Goal: Task Accomplishment & Management: Complete application form

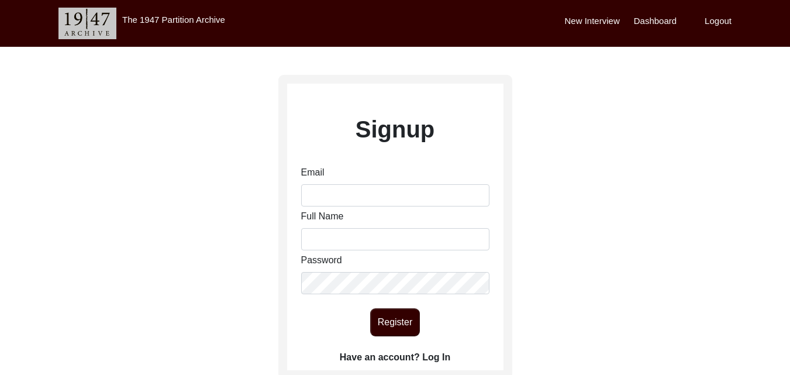
click at [607, 15] on label "New Interview" at bounding box center [592, 21] width 55 height 13
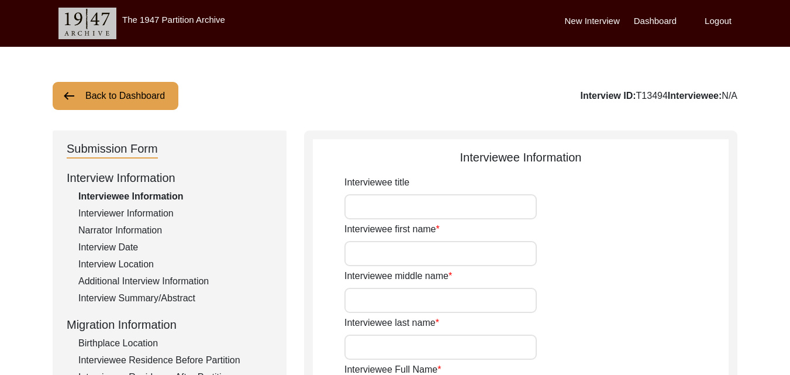
click at [489, 199] on input "Interviewee title" at bounding box center [441, 206] width 192 height 25
type input "NIL"
click at [435, 250] on input "Interviewee first name" at bounding box center [441, 253] width 192 height 25
type input "[PERSON_NAME]"
click at [437, 296] on input "Interviewee middle name" at bounding box center [441, 300] width 192 height 25
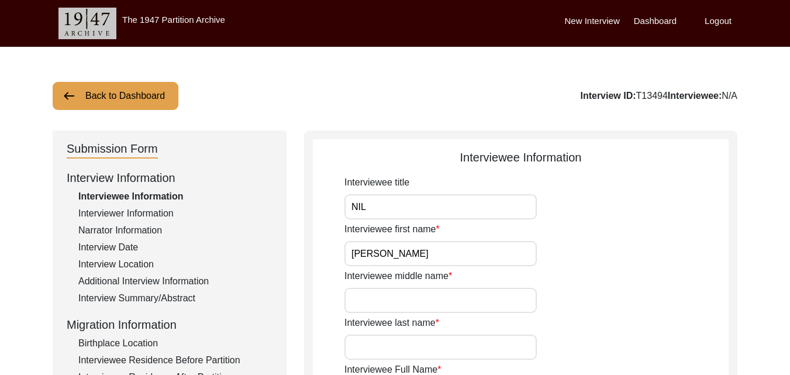
type input "Kaur"
click at [430, 340] on input "Interviewee last name" at bounding box center [441, 347] width 192 height 25
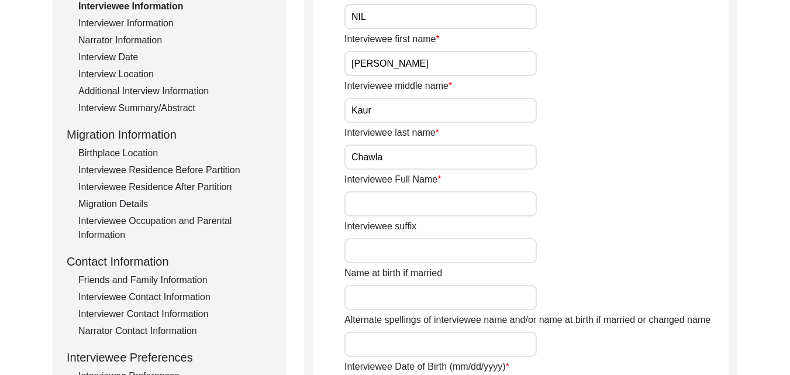
scroll to position [211, 0]
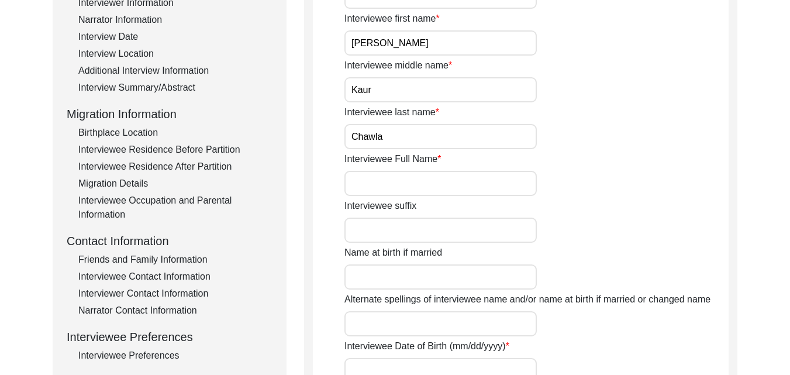
type input "Chawla"
click at [362, 184] on input "Interviewee Full Name" at bounding box center [441, 183] width 192 height 25
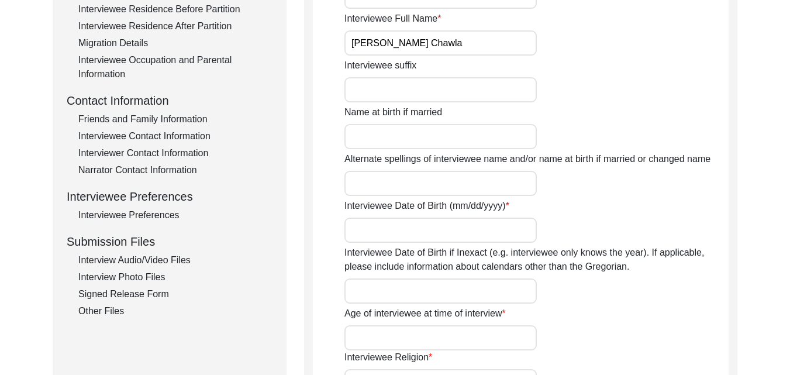
scroll to position [328, 0]
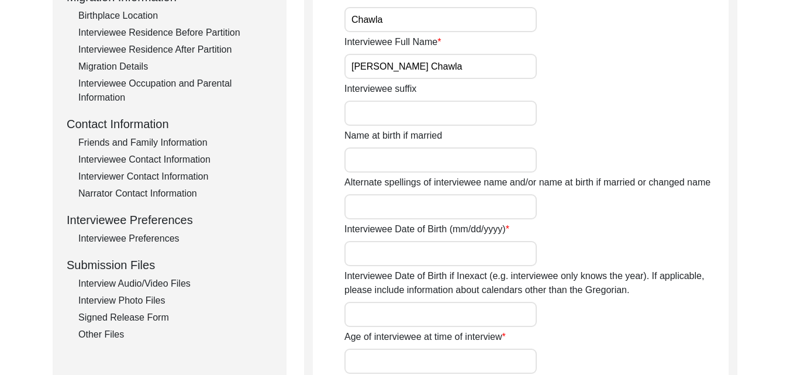
type input "[PERSON_NAME] Chawla"
click at [409, 263] on input "Interviewee Date of Birth (mm/dd/yyyy)" at bounding box center [441, 253] width 192 height 25
click at [352, 253] on input "1943" at bounding box center [441, 253] width 192 height 25
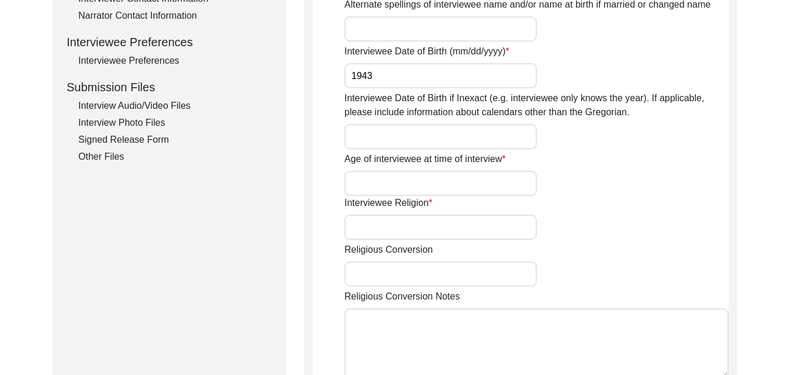
scroll to position [515, 0]
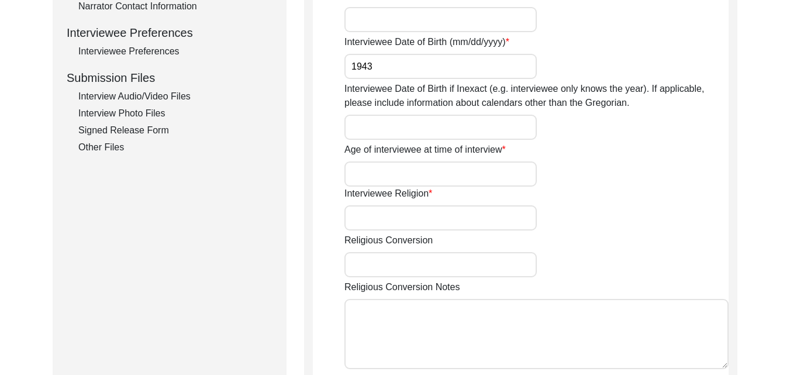
type input "1943"
click at [478, 169] on input "Age of interviewee at time of interview" at bounding box center [441, 173] width 192 height 25
type input "82"
click at [459, 226] on input "Interviewee Religion" at bounding box center [441, 217] width 192 height 25
type input "[DEMOGRAPHIC_DATA]"
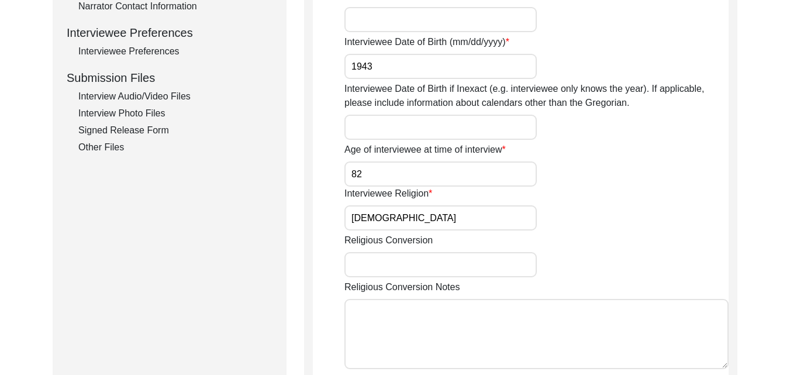
click at [449, 260] on input "Religious Conversion" at bounding box center [441, 264] width 192 height 25
drag, startPoint x: 689, startPoint y: 346, endPoint x: 772, endPoint y: 343, distance: 83.1
click at [689, 346] on textarea "Religious Conversion Notes" at bounding box center [537, 334] width 384 height 70
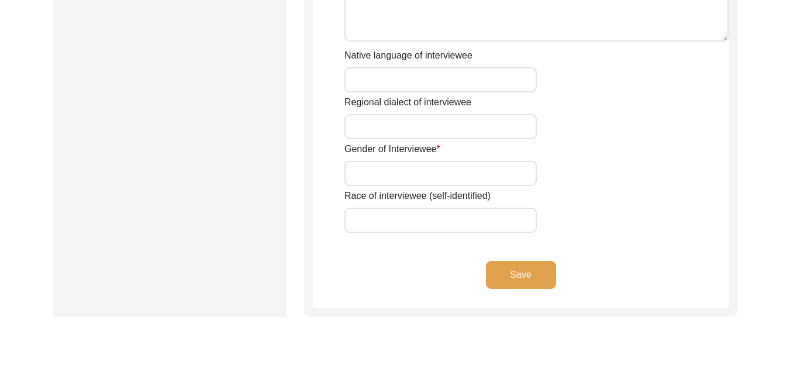
click at [459, 66] on div "Native language of interviewee" at bounding box center [537, 71] width 384 height 44
click at [458, 71] on input "Native language of interviewee" at bounding box center [441, 79] width 192 height 25
type input "Punjabi"
click at [447, 123] on input "Regional dialect of interviewee" at bounding box center [441, 126] width 192 height 25
type input "Punjabi"
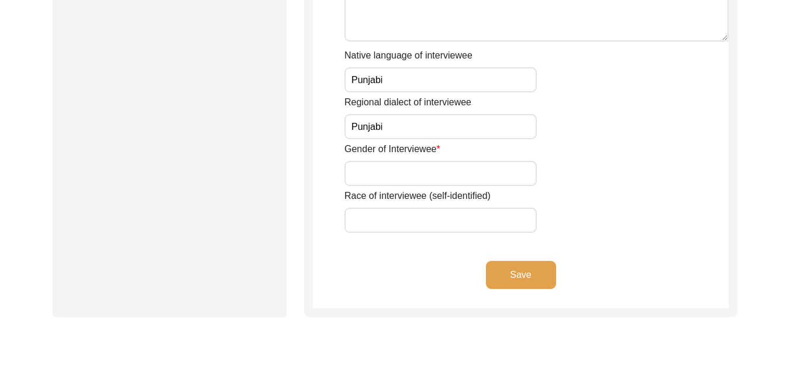
click at [406, 185] on input "Gender of Interviewee" at bounding box center [441, 173] width 192 height 25
type input "[DEMOGRAPHIC_DATA]"
click at [410, 232] on input "Race of interviewee (self-identified)" at bounding box center [441, 220] width 192 height 25
type input "Sardar"
click at [516, 274] on button "Save" at bounding box center [521, 275] width 70 height 28
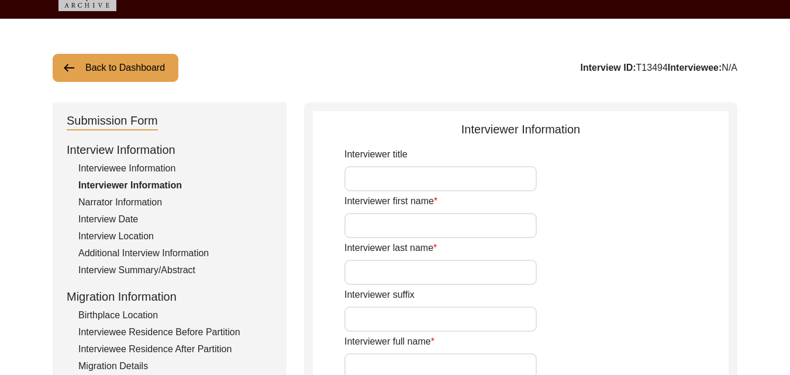
scroll to position [0, 0]
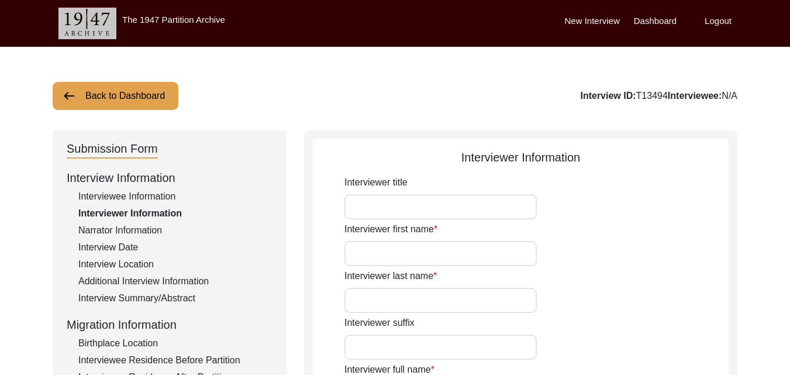
click at [448, 247] on input "Interviewer first name" at bounding box center [441, 253] width 192 height 25
type input "[PERSON_NAME]"
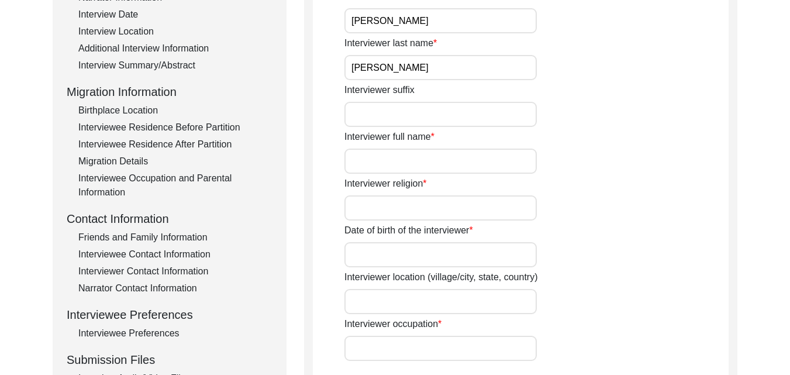
scroll to position [234, 0]
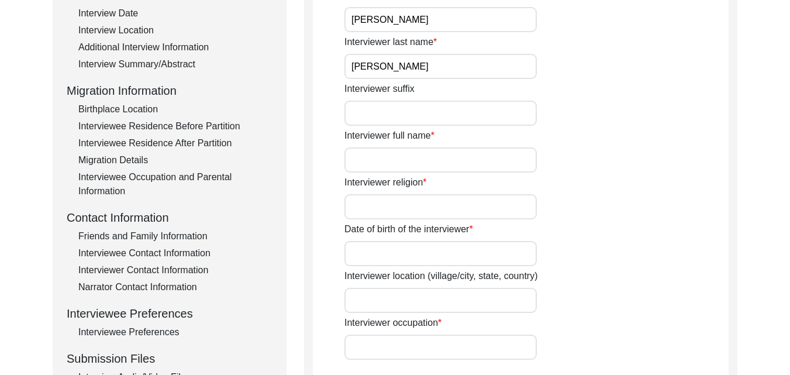
click at [408, 162] on input "Interviewer full name" at bounding box center [441, 159] width 192 height 25
type input "[PERSON_NAME]"
type input "[GEOGRAPHIC_DATA]"
click at [386, 206] on input "Interviewer religion" at bounding box center [441, 206] width 192 height 25
type input "[DEMOGRAPHIC_DATA]"
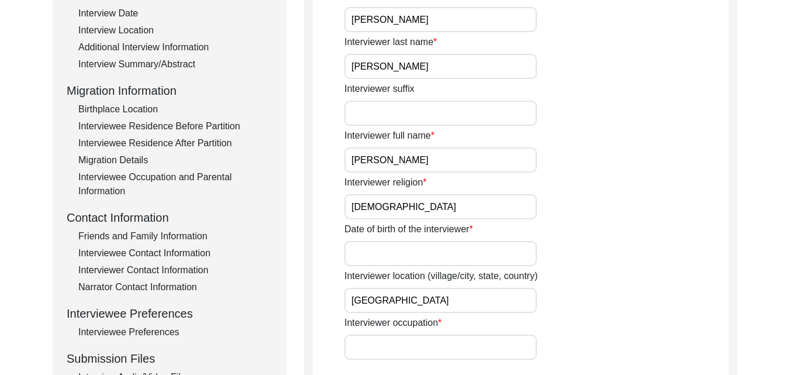
click at [404, 256] on input "Date of birth of the interviewer" at bounding box center [441, 253] width 192 height 25
type input "[DATE]"
click at [394, 343] on input "Interviewer occupation" at bounding box center [441, 347] width 192 height 25
type input "Student"
click at [464, 298] on input "[GEOGRAPHIC_DATA]" at bounding box center [441, 300] width 192 height 25
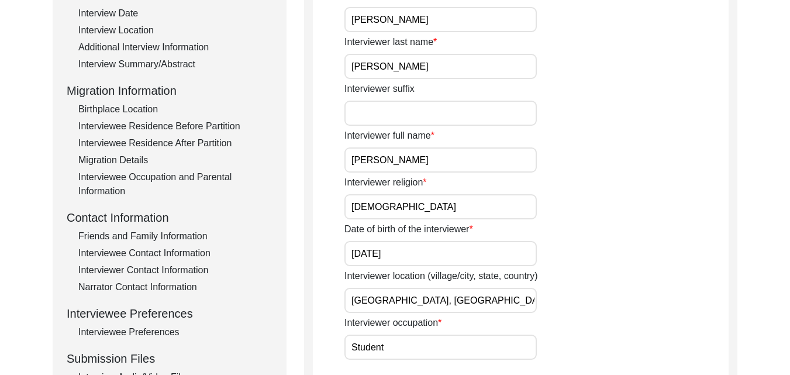
type input "[GEOGRAPHIC_DATA], [GEOGRAPHIC_DATA], [GEOGRAPHIC_DATA]"
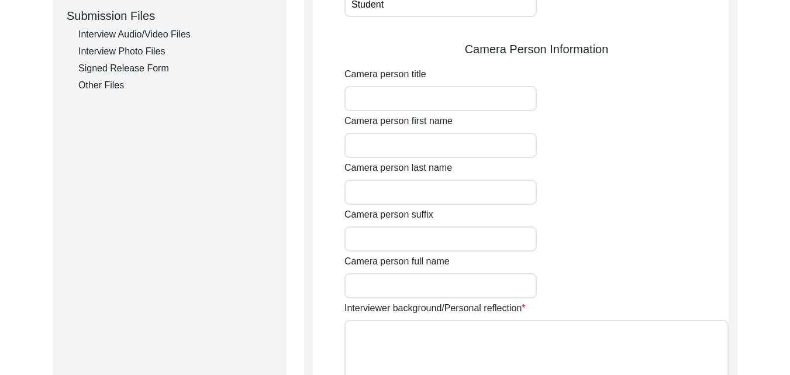
scroll to position [585, 0]
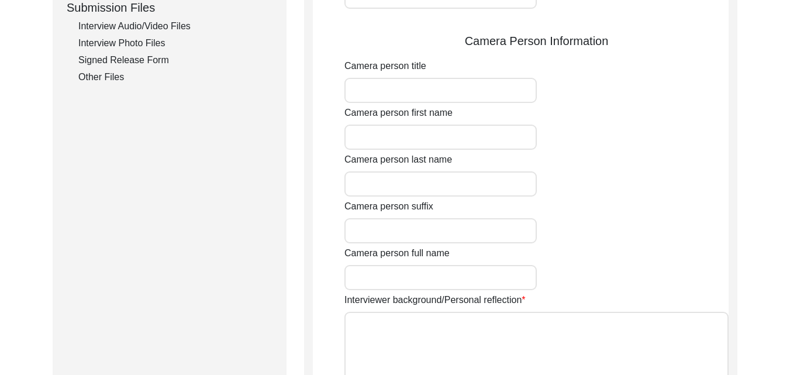
click at [439, 89] on input "Camera person title" at bounding box center [441, 90] width 192 height 25
type input "NIL"
click at [428, 137] on input "Camera person first name" at bounding box center [441, 137] width 192 height 25
type input "[PERSON_NAME]"
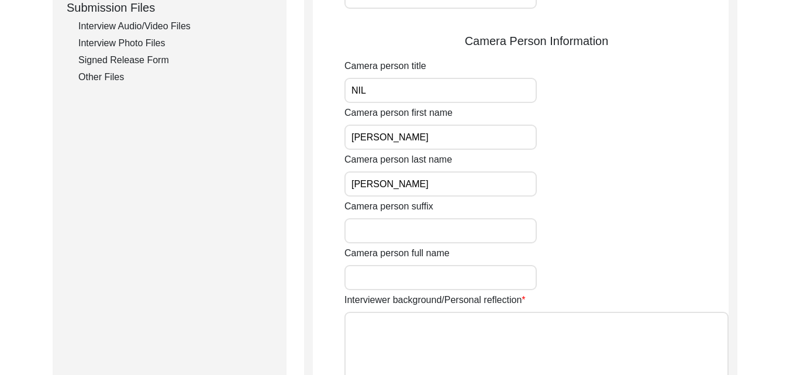
click at [417, 280] on input "Camera person full name" at bounding box center [441, 277] width 192 height 25
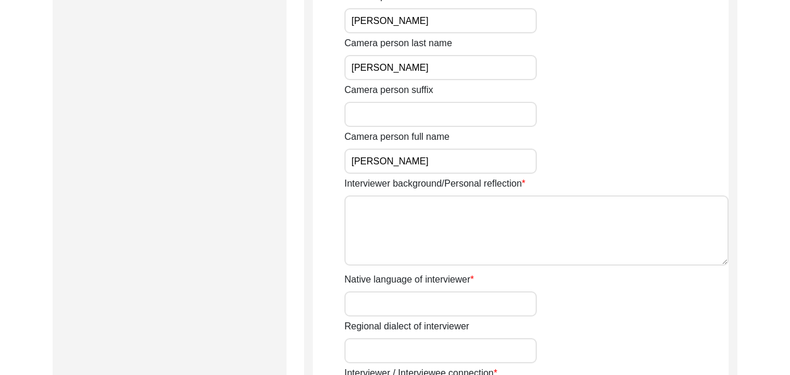
scroll to position [702, 0]
type input "[PERSON_NAME]"
click at [453, 219] on textarea "Interviewer background/Personal reflection" at bounding box center [537, 230] width 384 height 70
paste textarea "As an aspiring researcher in the field of History, my goal is to conduct resear…"
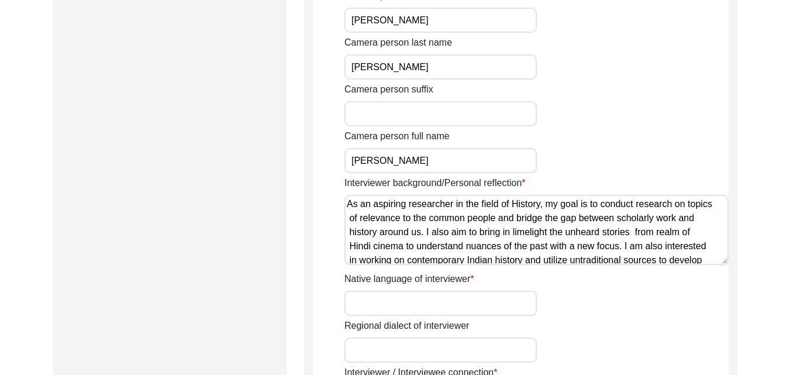
scroll to position [43, 0]
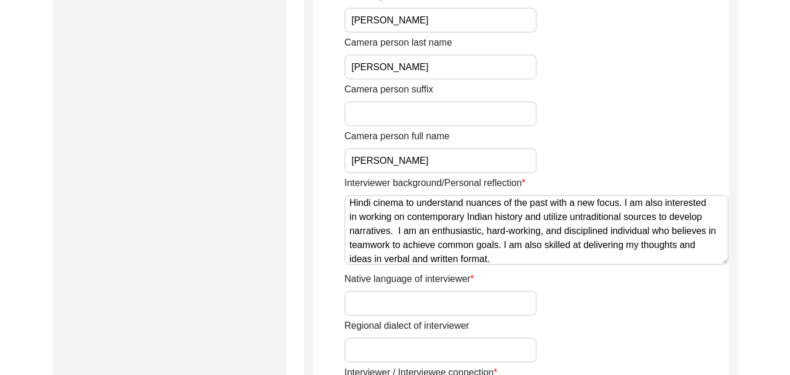
type textarea "As an aspiring researcher in the field of History, my goal is to conduct resear…"
click at [437, 304] on input "Native language of interviewer" at bounding box center [441, 303] width 192 height 25
type input "Hindi"
click at [432, 350] on input "Regional dialect of interviewer" at bounding box center [441, 350] width 192 height 25
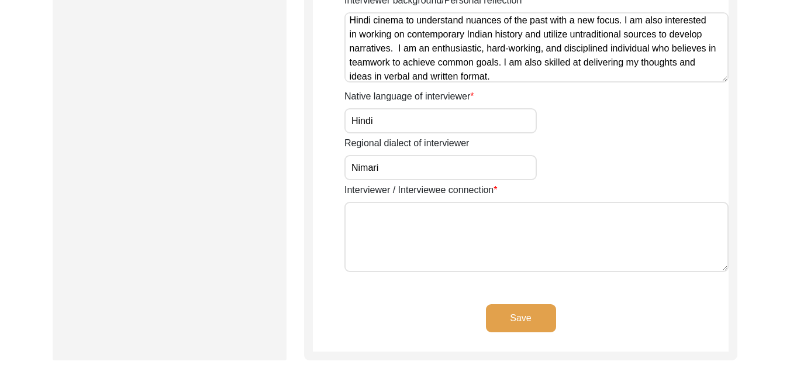
scroll to position [889, 0]
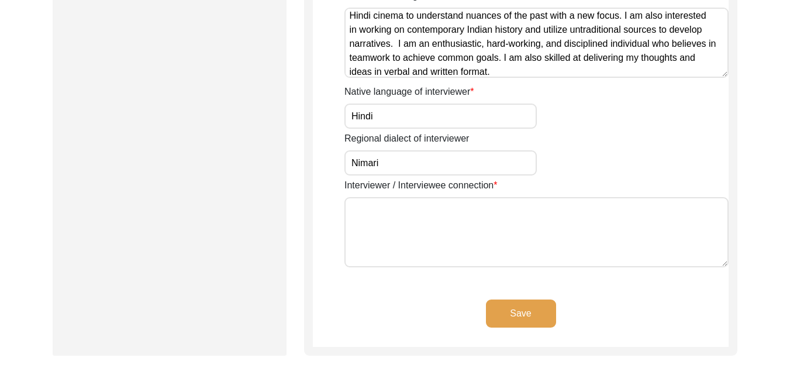
type input "Nimari"
click at [527, 241] on textarea "Interviewer / Interviewee connection" at bounding box center [537, 232] width 384 height 70
click at [387, 211] on textarea "Friend of grandfather" at bounding box center [537, 232] width 384 height 70
click at [507, 202] on textarea "Friend of interviewer's grandfather" at bounding box center [537, 232] width 384 height 70
click at [409, 208] on textarea "Friend of interviewer's grandfather's friend" at bounding box center [537, 232] width 384 height 70
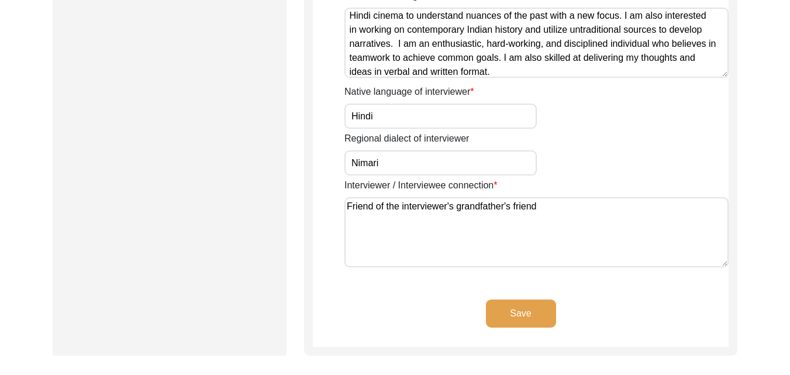
type textarea "Friend of the interviewer's grandfather's friend"
click at [507, 318] on button "Save" at bounding box center [521, 314] width 70 height 28
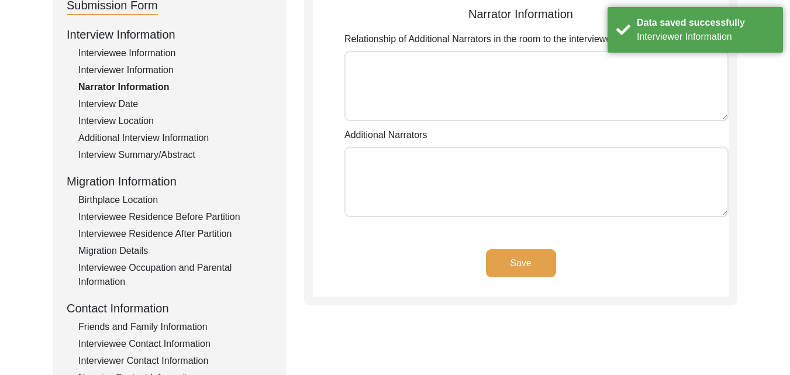
scroll to position [0, 0]
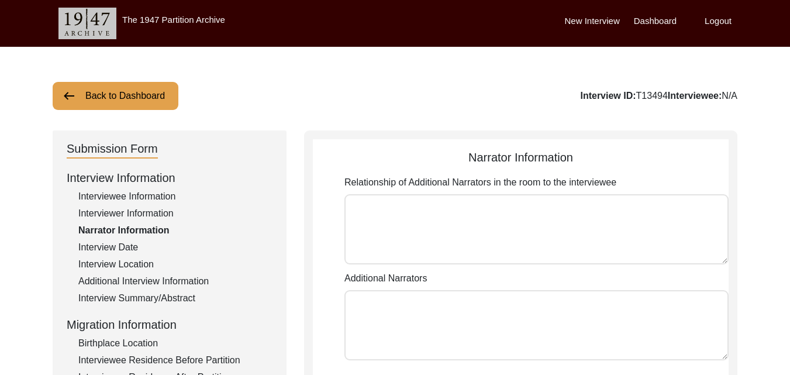
click at [421, 245] on textarea "Relationship of Additional Narrators in the room to the interviewee" at bounding box center [537, 229] width 384 height 70
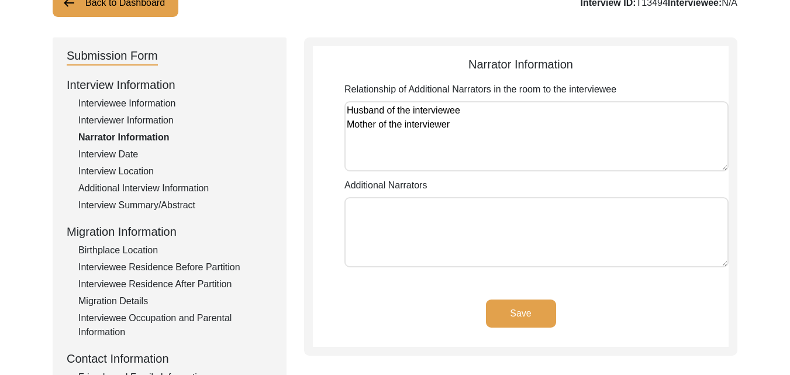
scroll to position [117, 0]
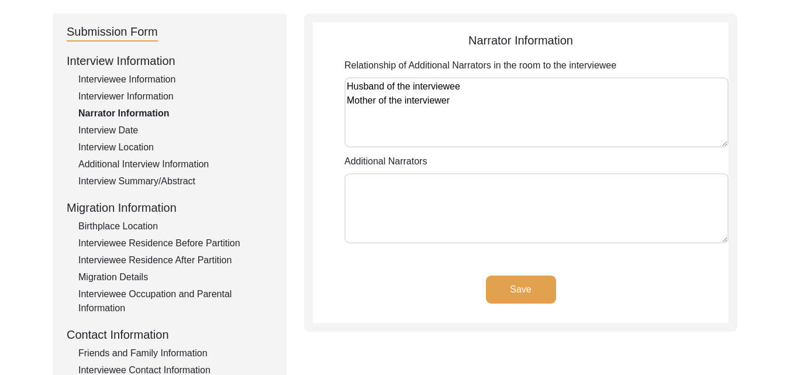
type textarea "Husband of the interviewee Mother of the interviewer"
click at [570, 228] on textarea "Additional Narrators" at bounding box center [537, 208] width 384 height 70
click at [398, 199] on textarea "[PERSON_NAME] [PERSON_NAME]" at bounding box center [537, 208] width 384 height 70
type textarea "[PERSON_NAME] Chawla [PERSON_NAME]"
click at [527, 297] on button "Save" at bounding box center [521, 290] width 70 height 28
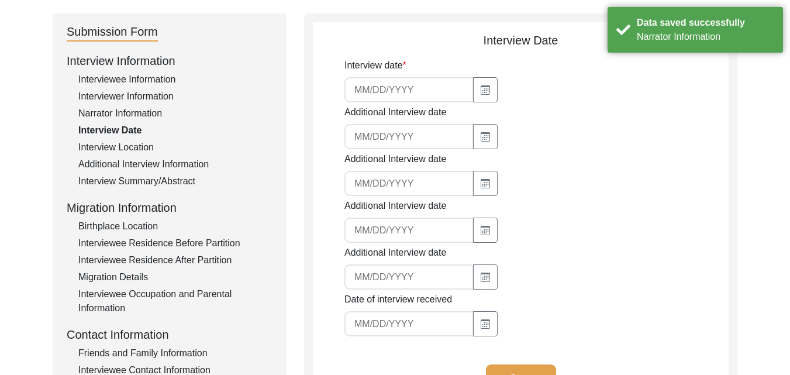
click at [384, 89] on input at bounding box center [409, 89] width 129 height 25
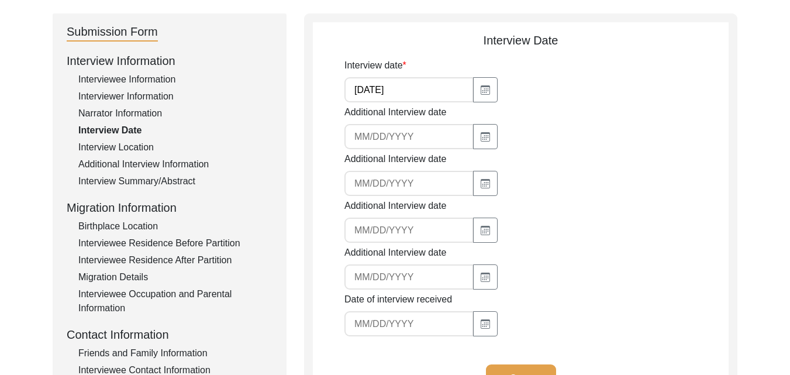
type input "[DATE]"
click at [388, 139] on input at bounding box center [409, 136] width 129 height 25
click at [328, 282] on app-interview-date "Interview Date Interview date [DATE] Additional Interview date Additional Inter…" at bounding box center [521, 222] width 416 height 380
click at [323, 272] on app-interview-date "Interview Date Interview date [DATE] Additional Interview date Additional Inter…" at bounding box center [521, 222] width 416 height 380
click at [383, 328] on input at bounding box center [409, 323] width 129 height 25
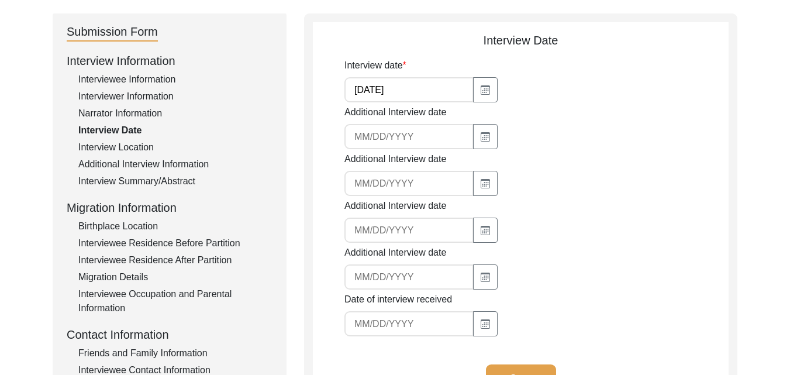
click at [383, 328] on input at bounding box center [409, 323] width 129 height 25
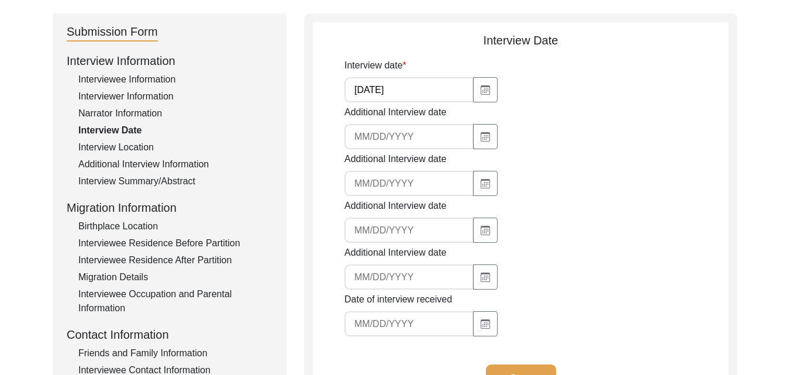
click at [383, 328] on input at bounding box center [409, 323] width 129 height 25
type input "[DATE]"
click at [504, 366] on button "Save" at bounding box center [521, 378] width 70 height 28
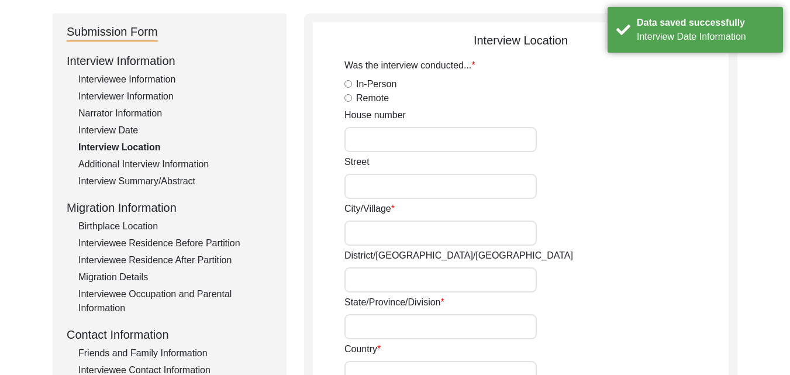
click at [346, 86] on input "In-Person" at bounding box center [349, 84] width 8 height 8
radio input "true"
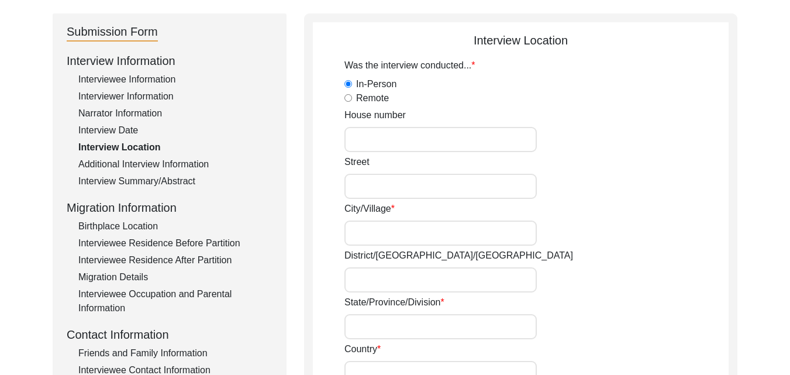
click at [367, 144] on input "House number" at bounding box center [441, 139] width 192 height 25
type input "201"
click at [366, 189] on input "Street" at bounding box center [441, 186] width 192 height 25
type input "[GEOGRAPHIC_DATA]"
click at [366, 237] on input "City/Village" at bounding box center [441, 233] width 192 height 25
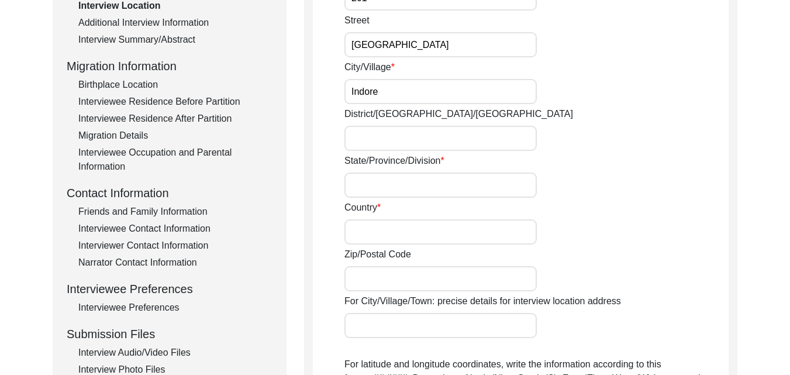
scroll to position [281, 0]
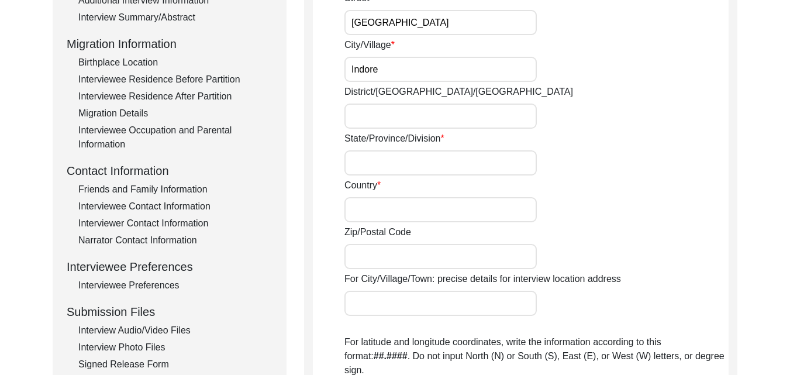
type input "Indore"
click at [424, 125] on input "District/[GEOGRAPHIC_DATA]/[GEOGRAPHIC_DATA]" at bounding box center [441, 116] width 192 height 25
type input "Indore"
click at [389, 153] on input "State/Province/Division" at bounding box center [441, 162] width 192 height 25
click at [387, 169] on input "Madhy" at bounding box center [441, 162] width 192 height 25
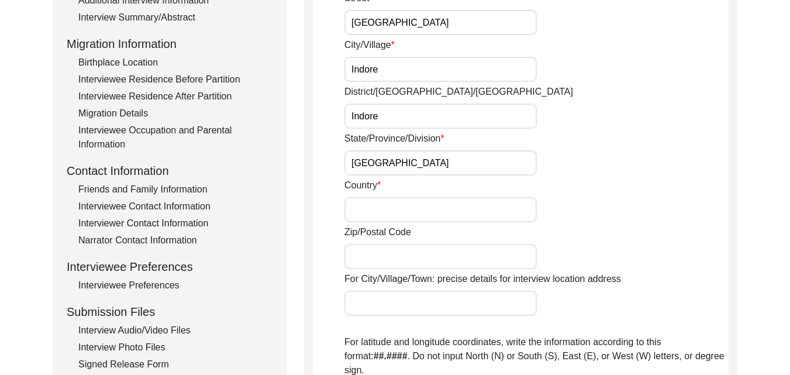
type input "[GEOGRAPHIC_DATA]"
click at [387, 211] on input "Country" at bounding box center [441, 209] width 192 height 25
type input "[GEOGRAPHIC_DATA]"
click at [384, 258] on input "Zip/Postal Code" at bounding box center [441, 256] width 192 height 25
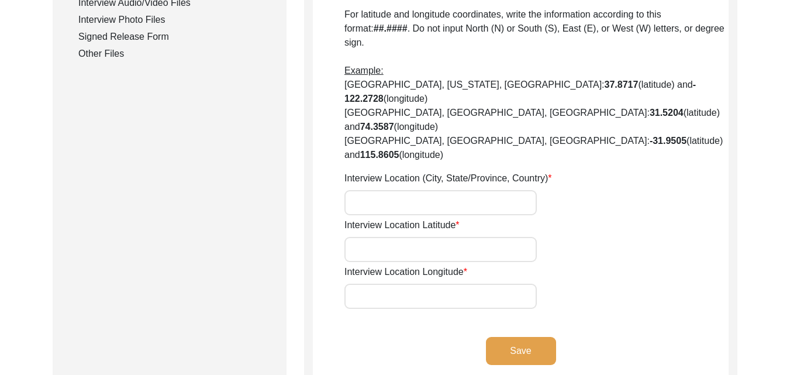
type input "452020"
click at [421, 190] on input "Interview Location (City, State/Province, Country)" at bounding box center [441, 202] width 192 height 25
type input "[GEOGRAPHIC_DATA], [GEOGRAPHIC_DATA], [GEOGRAPHIC_DATA]"
click at [445, 237] on input "Interview Location Latitude" at bounding box center [441, 249] width 192 height 25
type input "22.665"
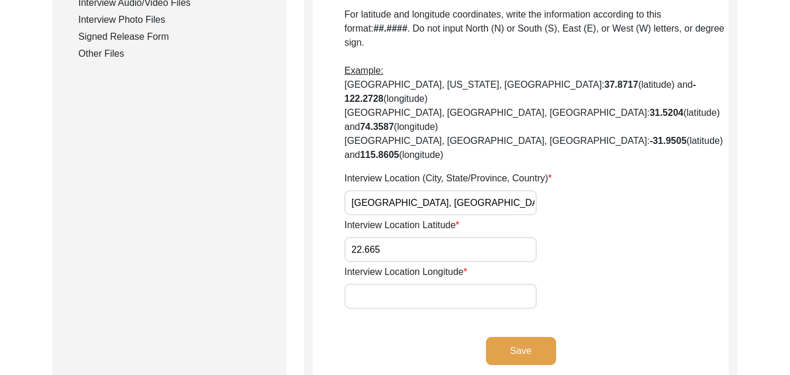
click at [423, 284] on input "Interview Location Longitude" at bounding box center [441, 296] width 192 height 25
type input "75.881"
click at [542, 337] on button "Save" at bounding box center [521, 351] width 70 height 28
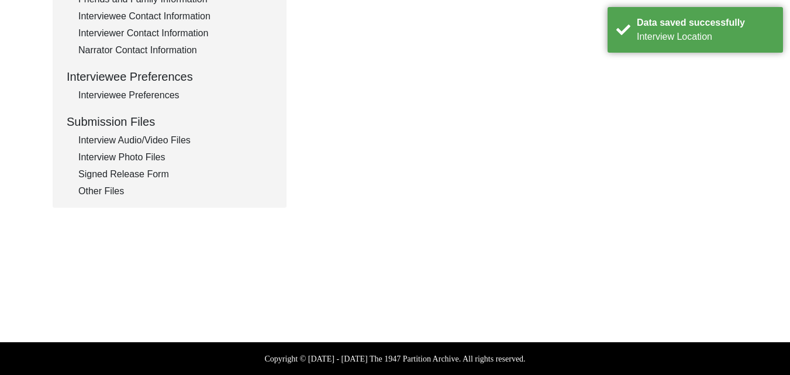
scroll to position [143, 0]
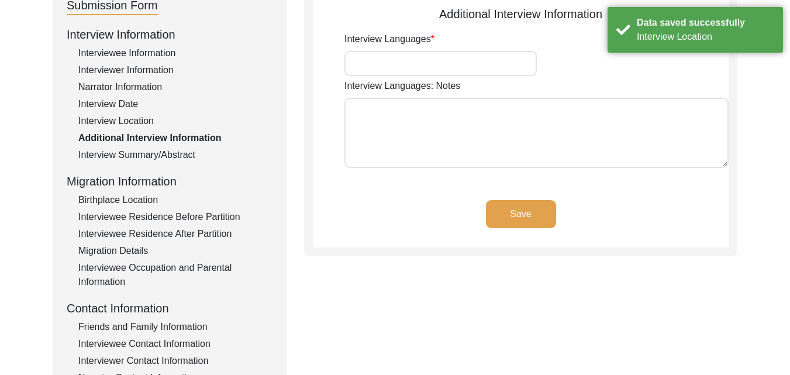
click at [471, 60] on input "Interview Languages" at bounding box center [441, 63] width 192 height 25
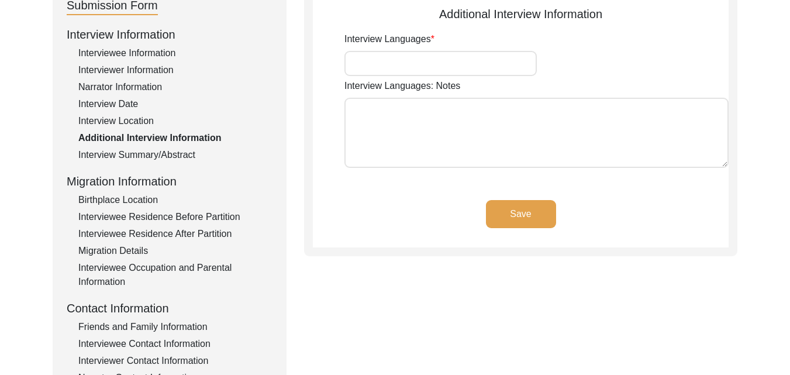
type input "Hindi"
click at [504, 212] on button "Save" at bounding box center [521, 214] width 70 height 28
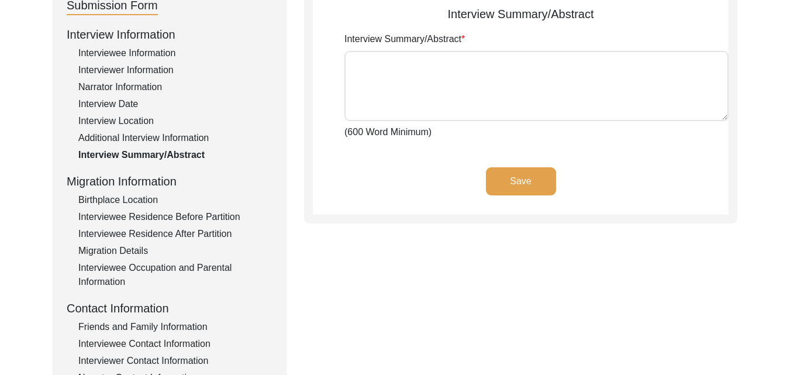
click at [367, 73] on textarea "Interview Summary/Abstract" at bounding box center [537, 86] width 384 height 70
paste textarea "[PERSON_NAME] was born in [GEOGRAPHIC_DATA], [GEOGRAPHIC_DATA] in [DATE]. She w…"
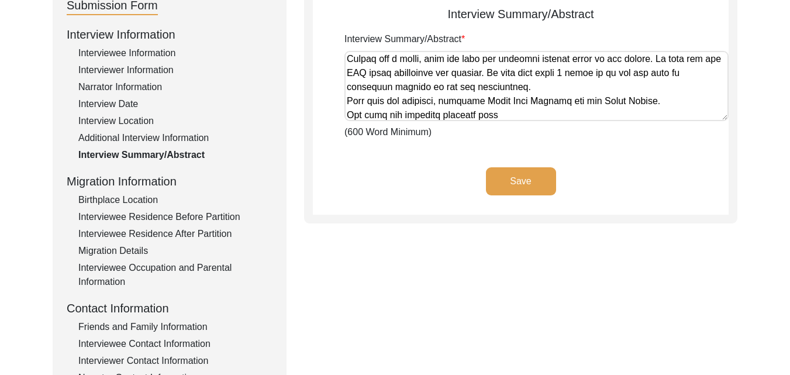
scroll to position [0, 0]
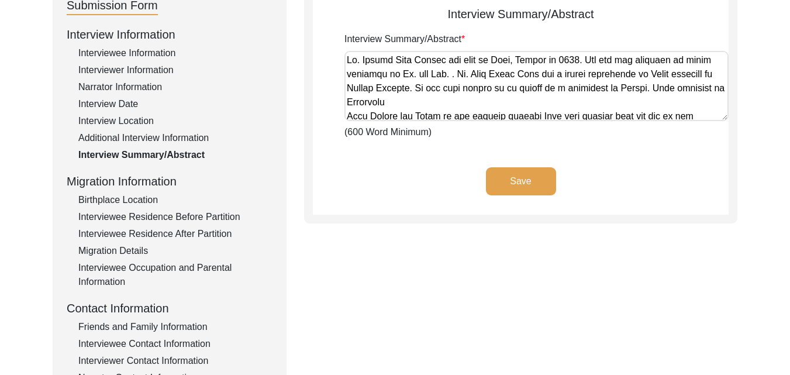
click at [383, 58] on textarea "Interview Summary/Abstract" at bounding box center [537, 86] width 384 height 70
click at [436, 74] on textarea "Interview Summary/Abstract" at bounding box center [537, 86] width 384 height 70
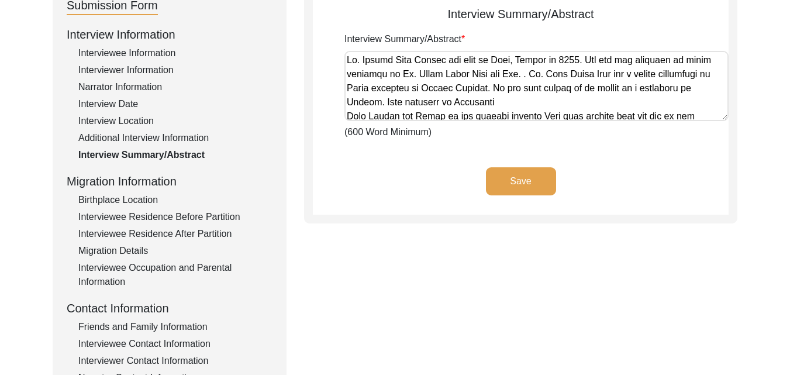
click at [547, 75] on textarea "Interview Summary/Abstract" at bounding box center [537, 86] width 384 height 70
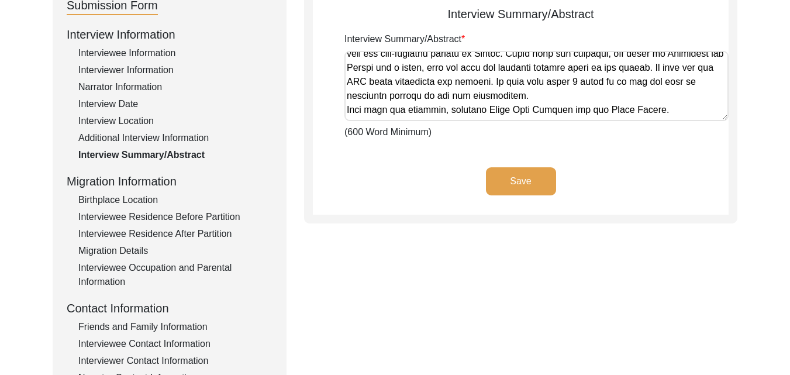
scroll to position [201, 0]
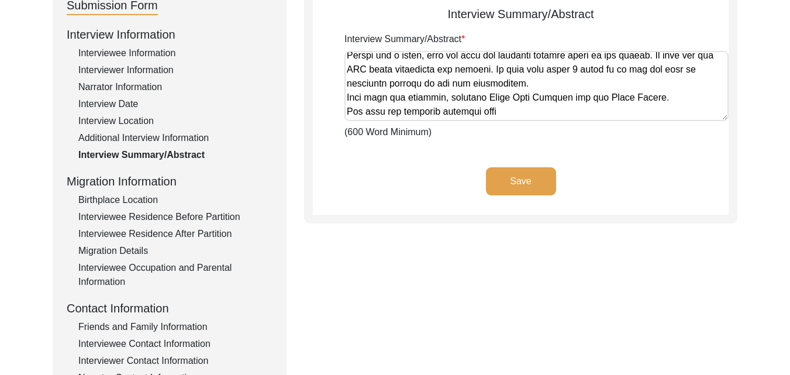
click at [531, 116] on textarea "Interview Summary/Abstract" at bounding box center [537, 86] width 384 height 70
click at [612, 98] on textarea "Interview Summary/Abstract" at bounding box center [537, 86] width 384 height 70
click at [562, 113] on textarea "Interview Summary/Abstract" at bounding box center [537, 86] width 384 height 70
click at [350, 98] on textarea "Interview Summary/Abstract" at bounding box center [537, 86] width 384 height 70
click at [348, 99] on textarea "Interview Summary/Abstract" at bounding box center [537, 86] width 384 height 70
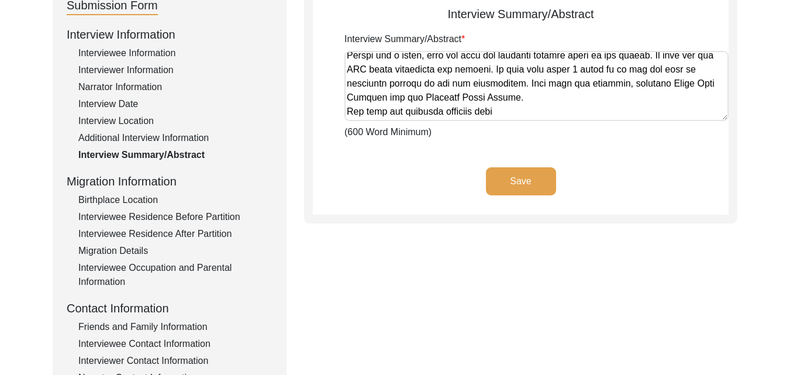
scroll to position [187, 0]
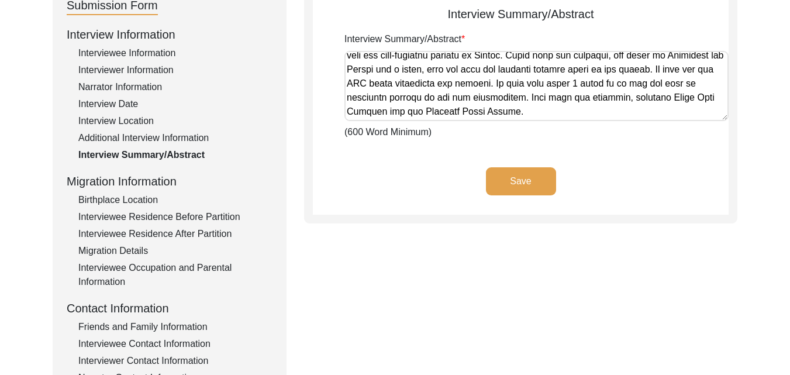
click at [525, 115] on textarea "Interview Summary/Abstract" at bounding box center [537, 86] width 384 height 70
click at [524, 110] on textarea "Interview Summary/Abstract" at bounding box center [537, 86] width 384 height 70
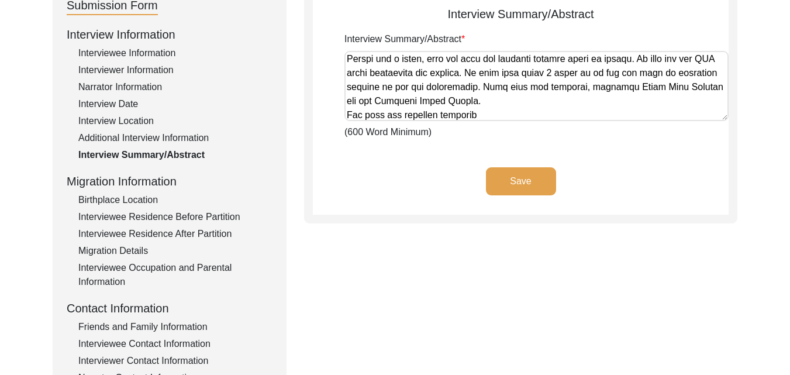
paste textarea "If it might have occurred in her neighbourhood."
click at [493, 112] on textarea "Interview Summary/Abstract" at bounding box center [537, 86] width 384 height 70
click at [704, 113] on textarea "Interview Summary/Abstract" at bounding box center [537, 86] width 384 height 70
paste textarea "The family lived in a refugee camp before moving to a house allotted to them. S…"
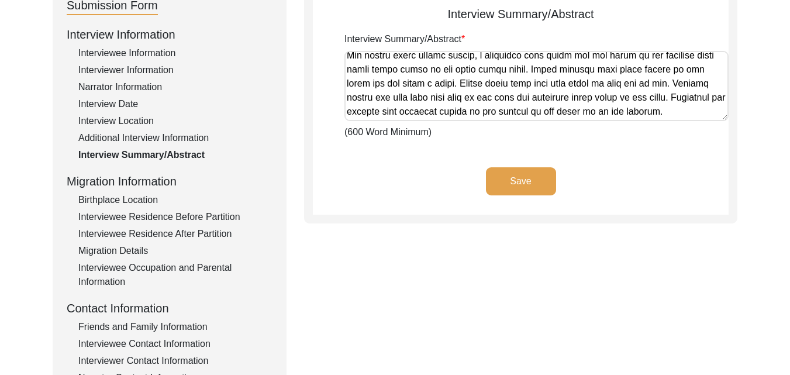
paste textarea "She remembers the story of one of her neighbours from [GEOGRAPHIC_DATA]. They w…"
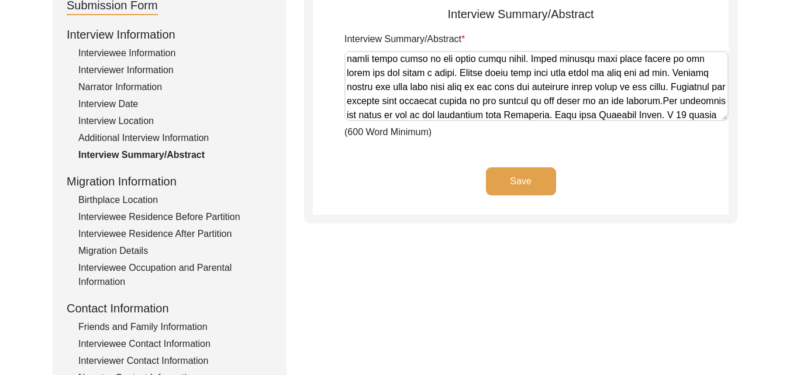
scroll to position [338, 0]
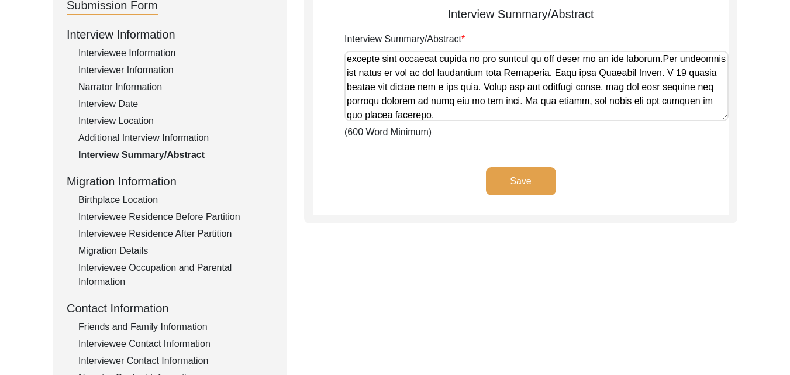
paste textarea "During the partition, manual scavengers also looted the houses of people on eit…"
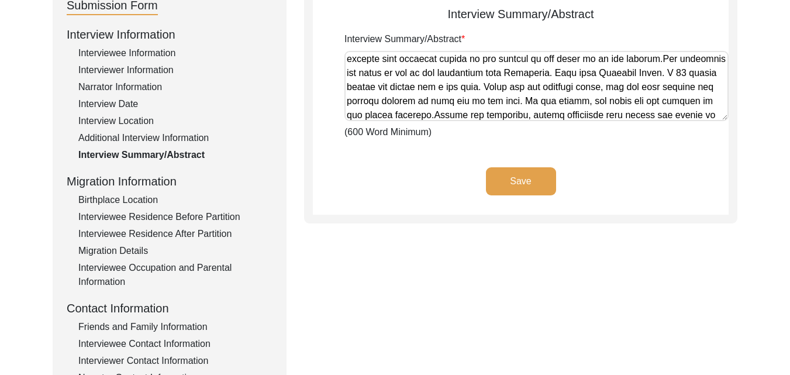
scroll to position [408, 0]
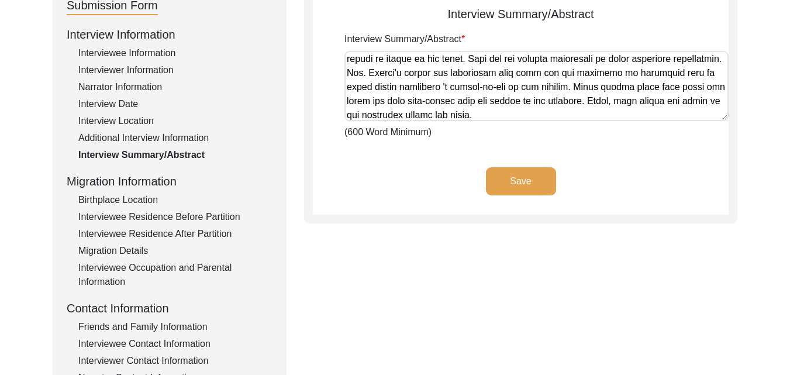
click at [681, 115] on textarea "Interview Summary/Abstract" at bounding box center [537, 86] width 384 height 70
paste textarea "She talked about the traditional jewellery worn by women. Gold was used to make…"
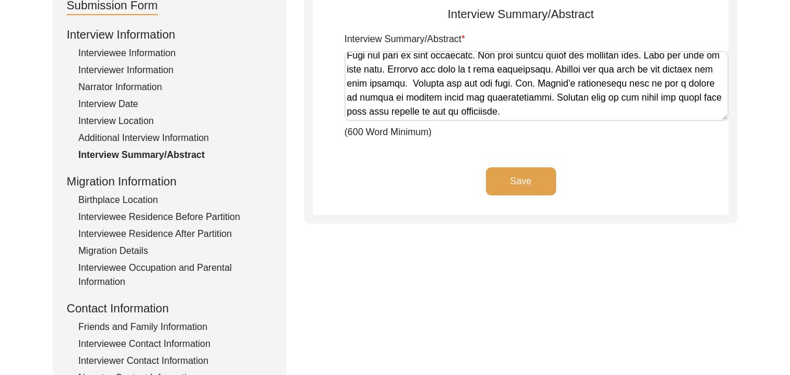
paste textarea "They had a handpump in the premises of their house. [PERSON_NAME] children woul…"
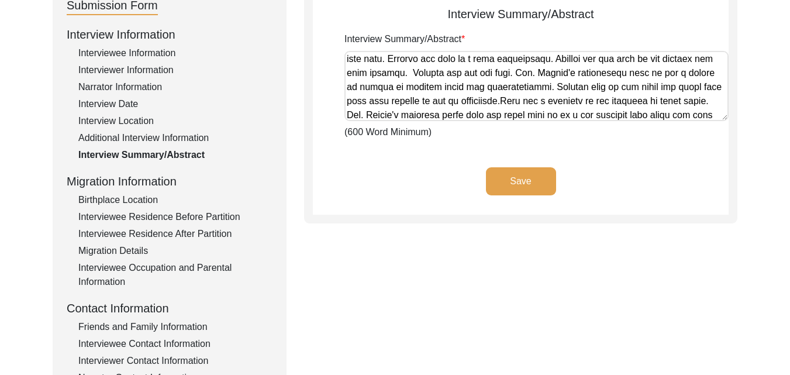
scroll to position [521, 0]
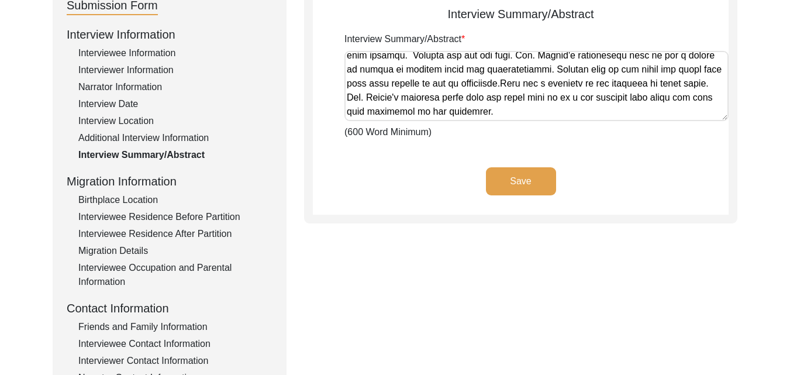
paste textarea "[PERSON_NAME] husband retired in [DATE]. They shifted to [GEOGRAPHIC_DATA] five…"
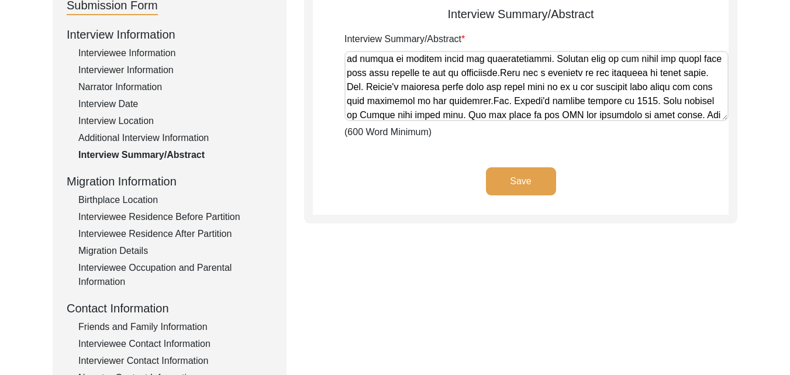
scroll to position [549, 0]
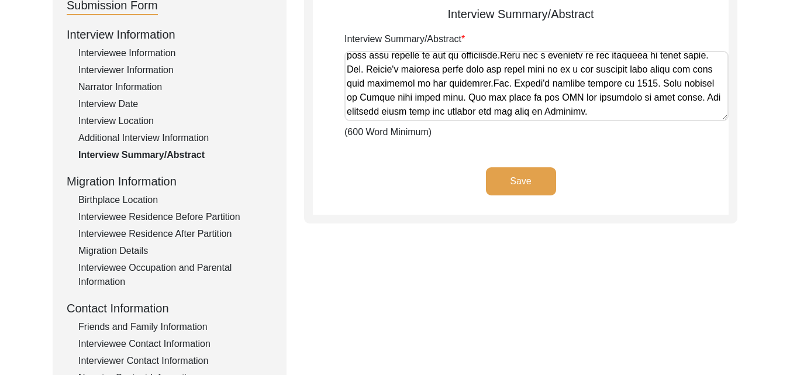
type textarea "[PERSON_NAME] was born in [GEOGRAPHIC_DATA], [GEOGRAPHIC_DATA] in [DATE]. She w…"
click at [524, 177] on button "Save" at bounding box center [521, 181] width 70 height 28
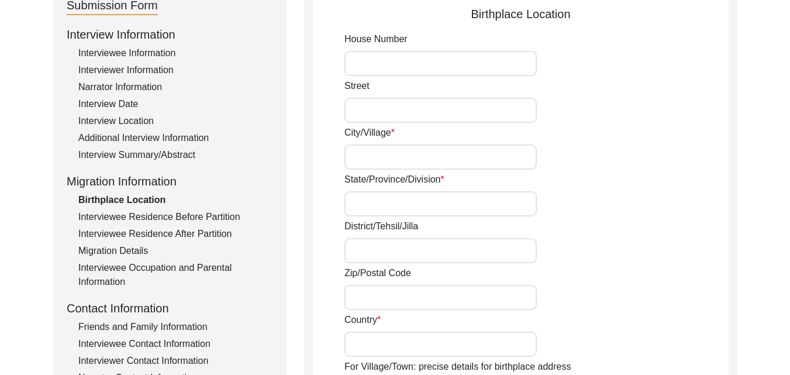
click at [408, 56] on input "House Number" at bounding box center [441, 63] width 192 height 25
type input "N/A"
click at [419, 113] on input "Street" at bounding box center [441, 110] width 192 height 25
type input "N/A"
click at [414, 166] on input "City/Village" at bounding box center [441, 156] width 192 height 25
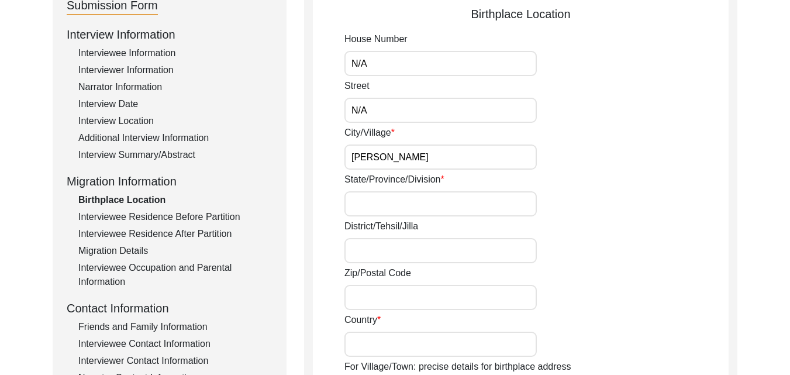
type input "[PERSON_NAME]"
click at [383, 198] on input "State/Province/Division" at bounding box center [441, 203] width 192 height 25
type input "G"
type input "[GEOGRAPHIC_DATA]"
click at [400, 153] on input "[PERSON_NAME]" at bounding box center [441, 156] width 192 height 25
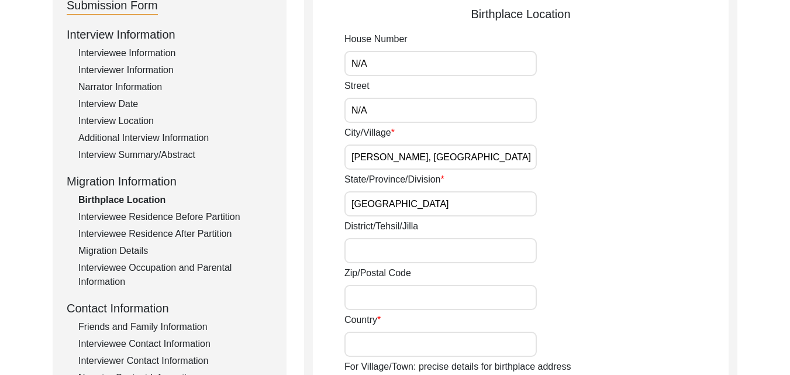
type input "[PERSON_NAME], Gujrat"
